Goal: Find specific page/section: Find specific page/section

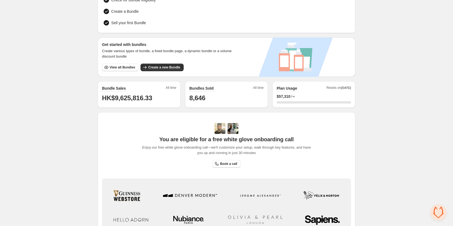
scroll to position [117, 0]
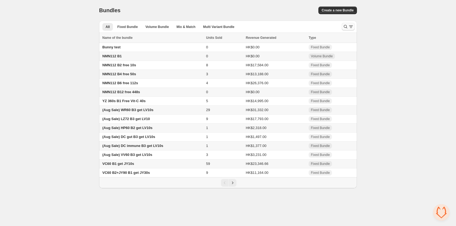
click at [344, 24] on icon "Search and filter results" at bounding box center [345, 26] width 5 height 5
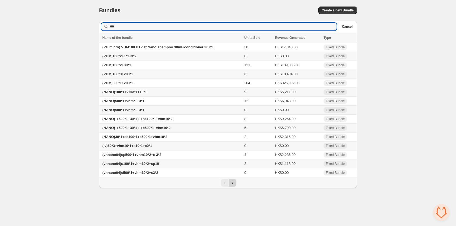
type input "***"
click at [234, 184] on icon "Next" at bounding box center [232, 182] width 5 height 5
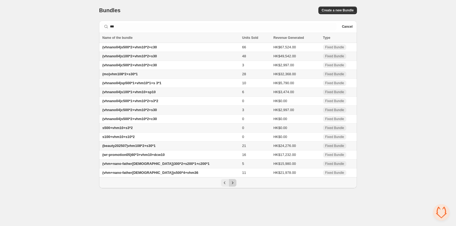
click at [234, 184] on icon "Next" at bounding box center [232, 182] width 5 height 5
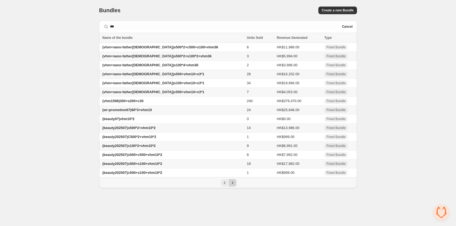
click at [234, 184] on icon "Next" at bounding box center [232, 182] width 5 height 5
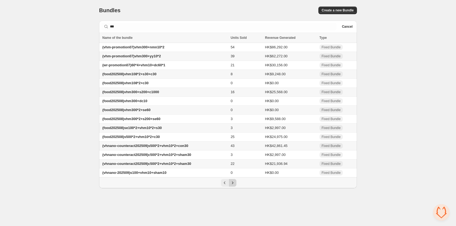
click at [234, 184] on icon "Next" at bounding box center [232, 182] width 5 height 5
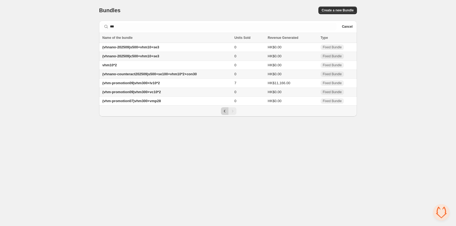
click at [224, 112] on icon "Previous" at bounding box center [224, 110] width 5 height 5
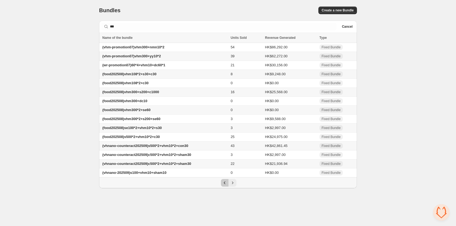
click at [224, 183] on icon "Previous" at bounding box center [225, 182] width 2 height 3
